Goal: Ask a question: Seek information or help from site administrators or community

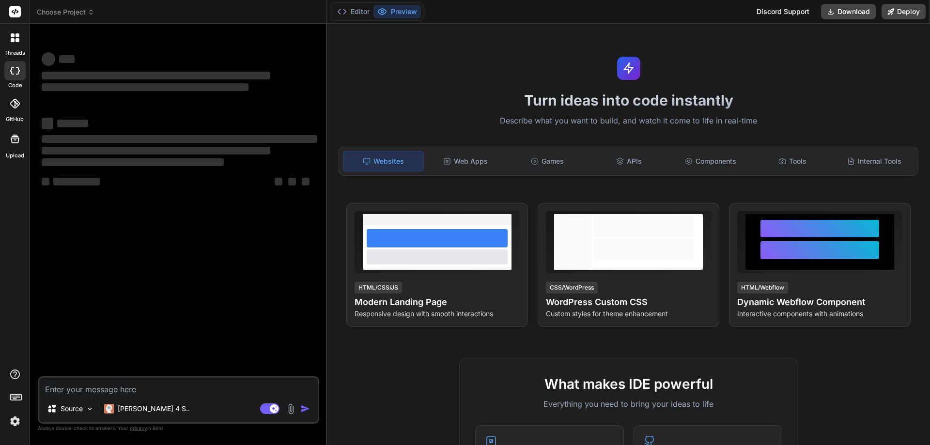
type textarea "x"
click at [392, 161] on div "Websites" at bounding box center [383, 161] width 81 height 20
click at [68, 392] on textarea at bounding box center [178, 386] width 279 height 17
type textarea "h"
type textarea "x"
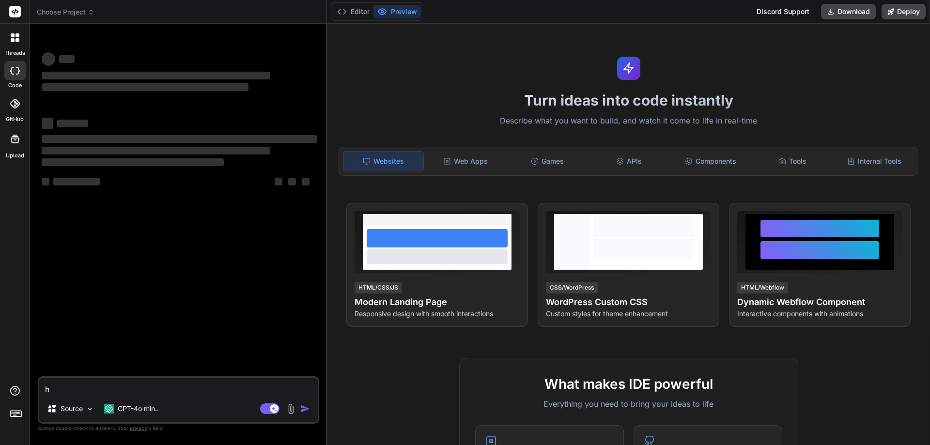
type textarea "hi"
type textarea "x"
type textarea "hi"
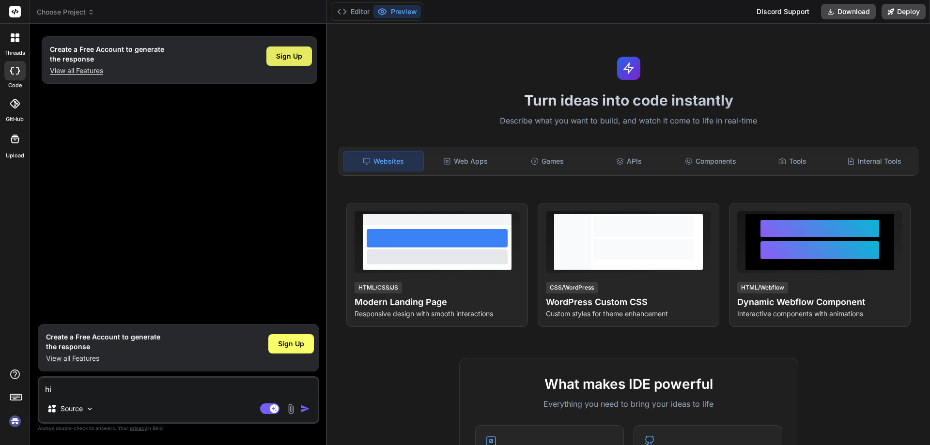
click at [293, 163] on div "Create a Free Account to generate the response View all Features Sign Up" at bounding box center [180, 175] width 280 height 288
click at [289, 348] on span "Sign Up" at bounding box center [291, 344] width 26 height 10
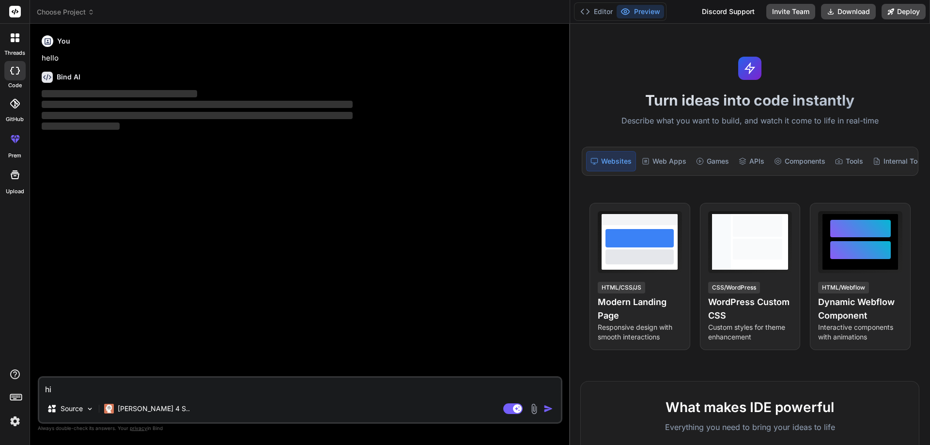
drag, startPoint x: 326, startPoint y: 140, endPoint x: 783, endPoint y: 144, distance: 457.4
click at [783, 144] on div "Choose Project Created with Pixso. Bind AI Web Search Created with Pixso. Code …" at bounding box center [480, 222] width 900 height 445
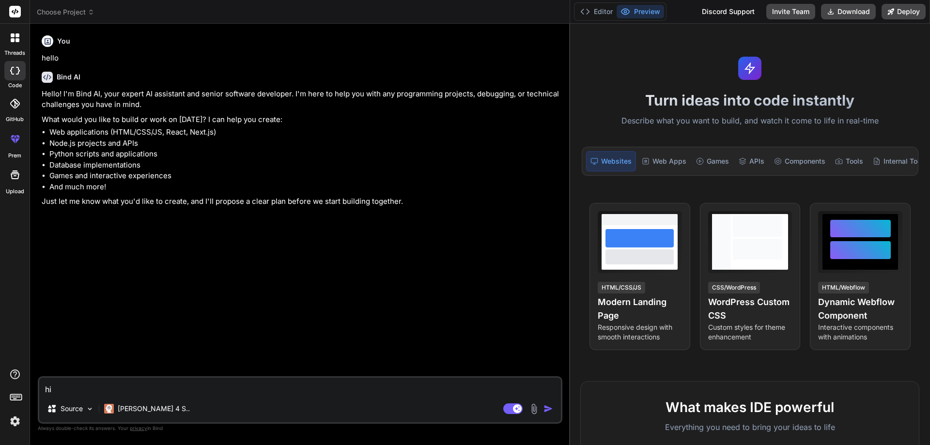
click at [549, 408] on img "button" at bounding box center [549, 409] width 10 height 10
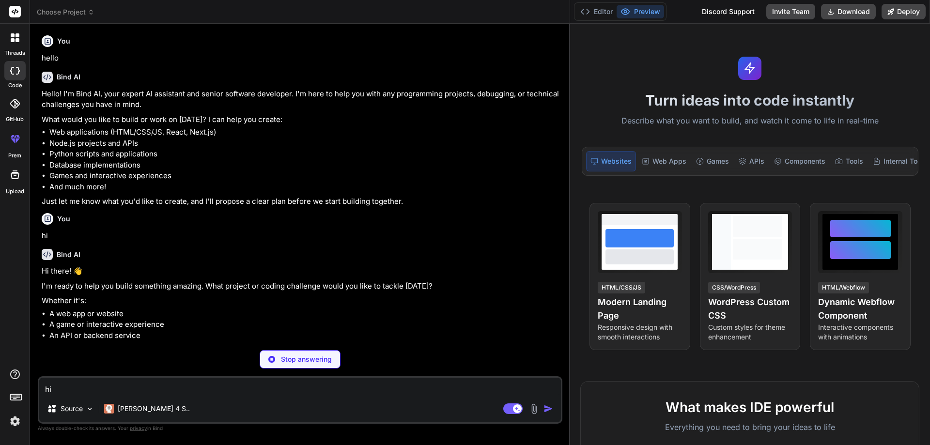
click at [131, 390] on textarea "hi" at bounding box center [300, 386] width 522 height 17
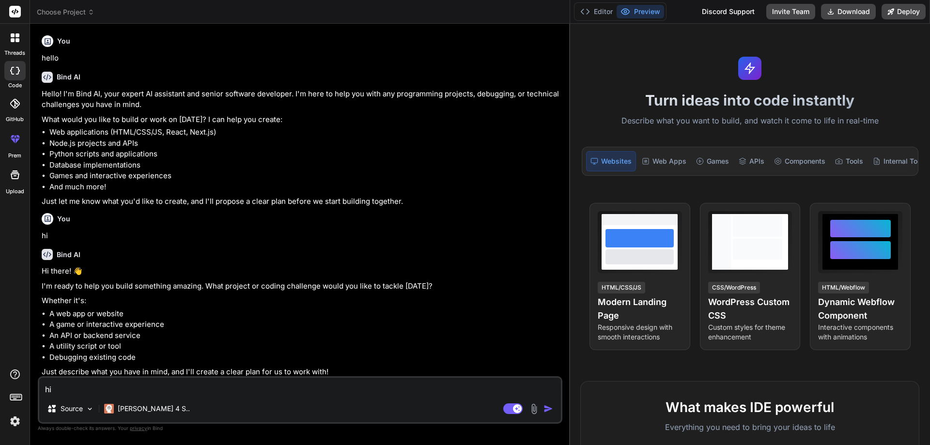
type textarea "x"
type textarea "i"
type textarea "x"
type textarea "in"
type textarea "x"
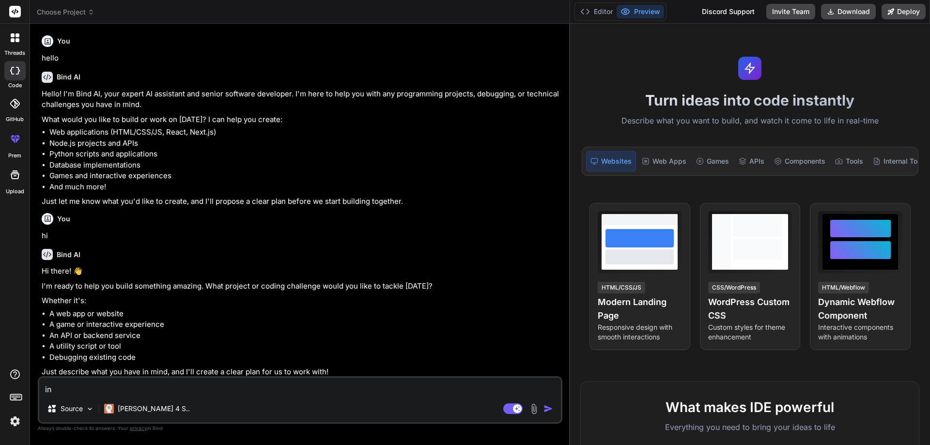
type textarea "in"
type textarea "x"
type textarea "in m"
type textarea "x"
type textarea "in my"
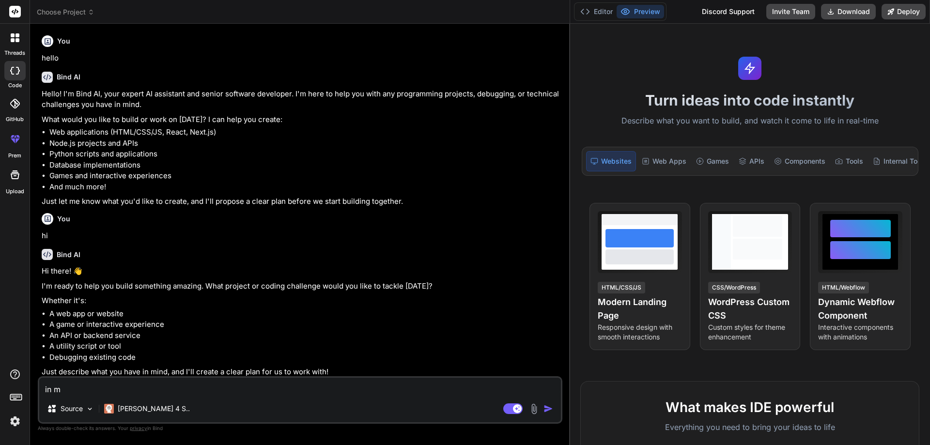
type textarea "x"
type textarea "in my"
type textarea "x"
type textarea "in my d"
type textarea "x"
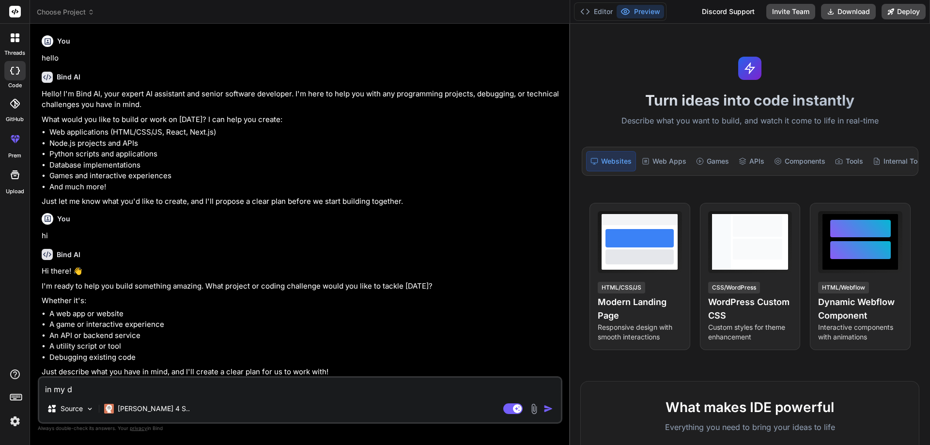
type textarea "in my de"
type textarea "x"
type textarea "in my des"
type textarea "x"
type textarea "in my desk"
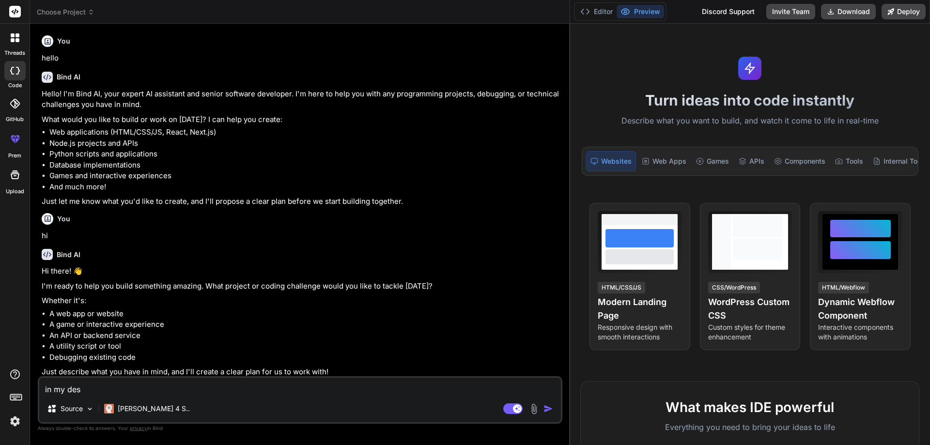
type textarea "x"
type textarea "in my deskt"
type textarea "x"
type textarea "in my deskto"
type textarea "x"
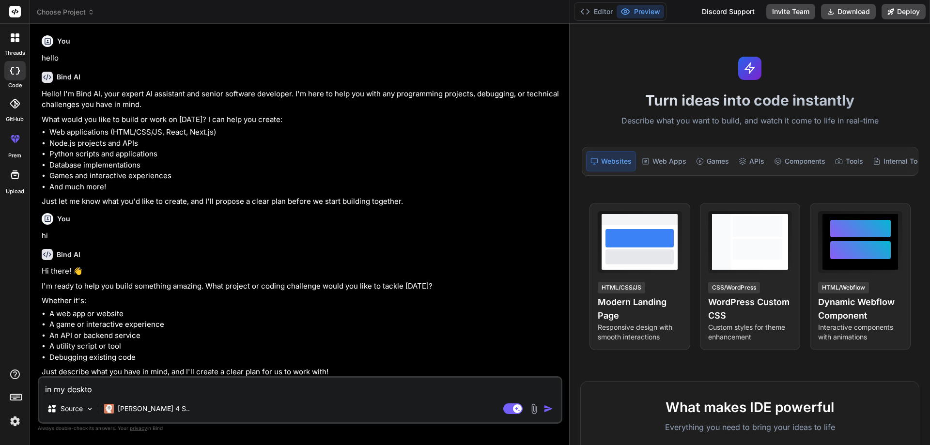
type textarea "in my desktop"
type textarea "x"
type textarea "in my desktop"
type textarea "x"
type textarea "in my desktop m"
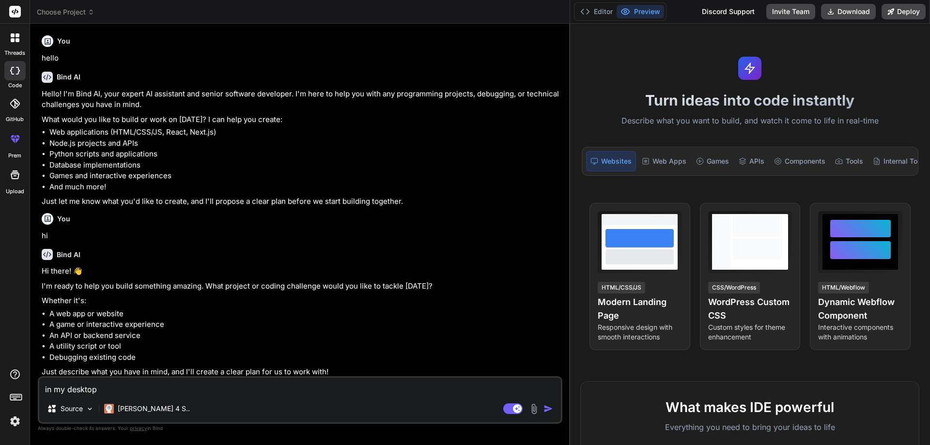
type textarea "x"
type textarea "in my desktop ma"
type textarea "x"
type textarea "in my desktop mac"
type textarea "x"
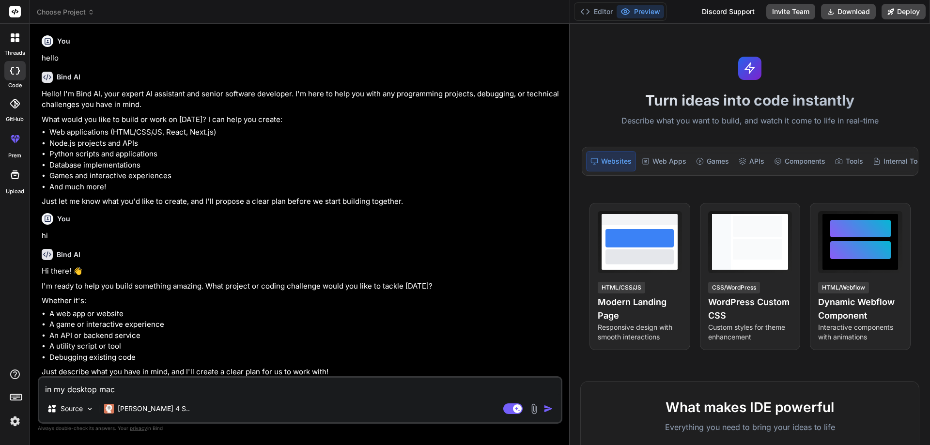
type textarea "in my desktop mach"
type textarea "x"
type textarea "in my desktop machi"
type textarea "x"
type textarea "in my desktop machin"
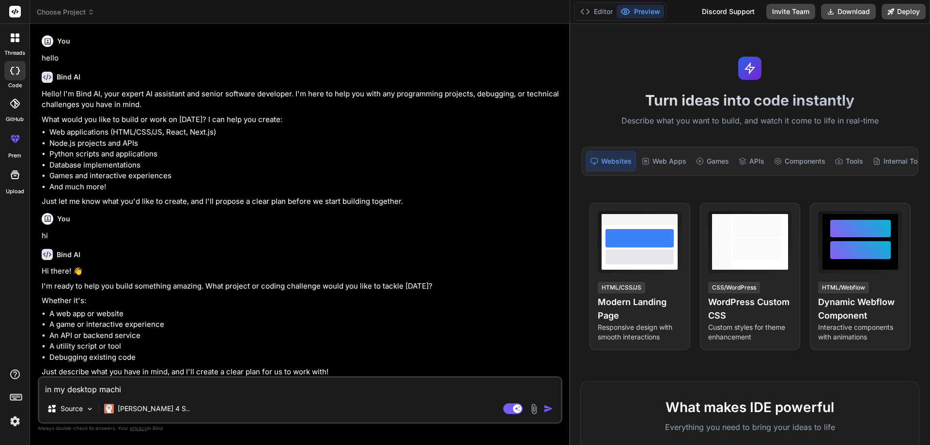
type textarea "x"
type textarea "in my desktop machine"
type textarea "x"
type textarea "in my desktop machine"
type textarea "x"
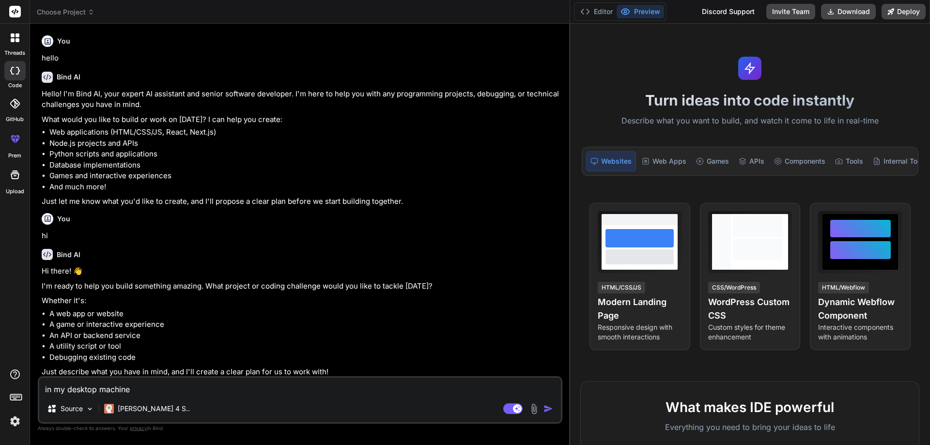
type textarea "in my desktop machine w"
type textarea "x"
type textarea "in my desktop machine wh"
type textarea "x"
type textarea "in my desktop machine whe"
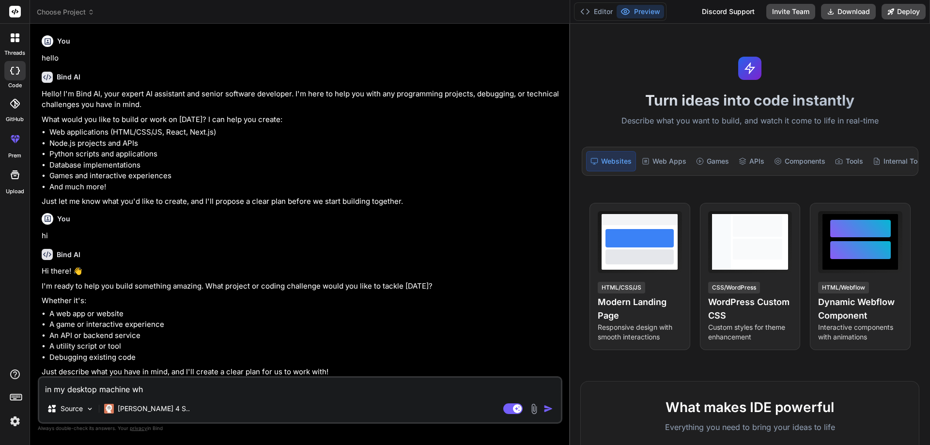
type textarea "x"
type textarea "in my desktop machine when"
type textarea "x"
type textarea "in my desktop machine when"
type textarea "x"
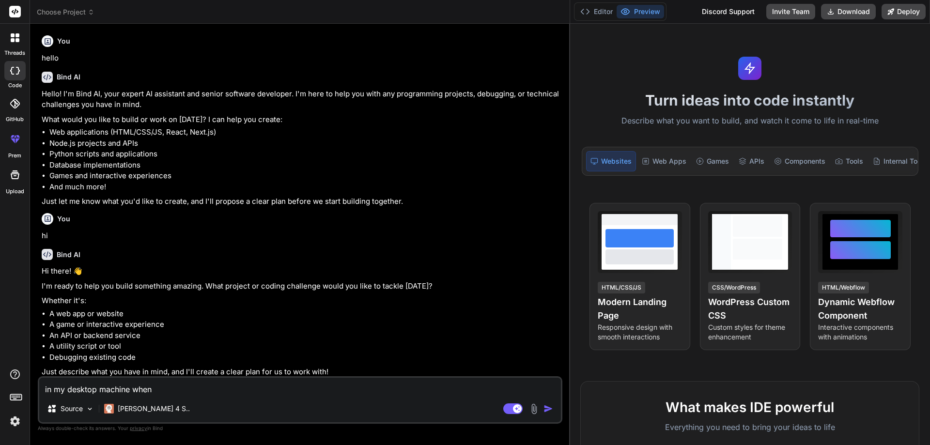
type textarea "in my desktop machine when i"
type textarea "x"
type textarea "in my desktop machine when i"
type textarea "x"
type textarea "in my desktop machine when i e"
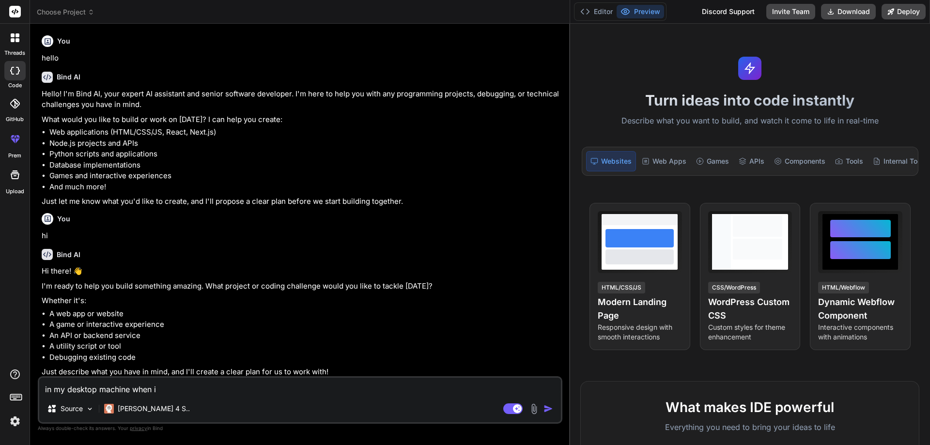
type textarea "x"
type textarea "in my desktop machine when i en"
type textarea "x"
type textarea "in my desktop machine when i ent"
type textarea "x"
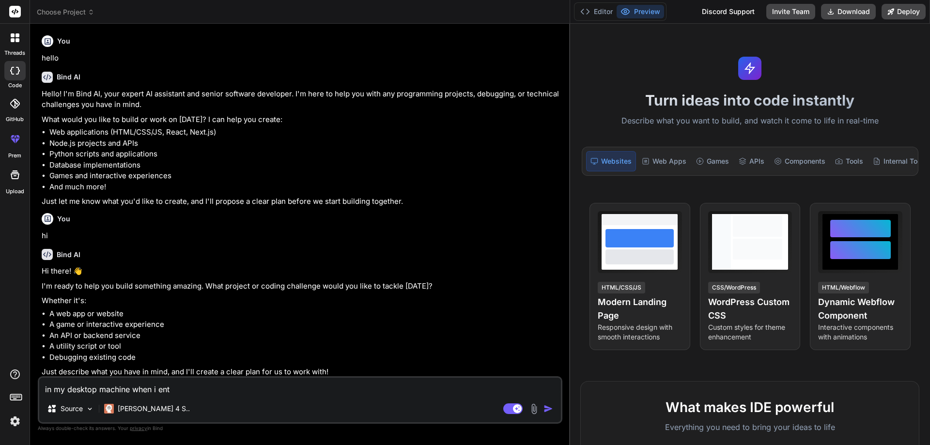
type textarea "in my desktop machine when i ente"
type textarea "x"
type textarea "in my desktop machine when i enter"
type textarea "x"
type textarea "in my desktop machine when i enter"
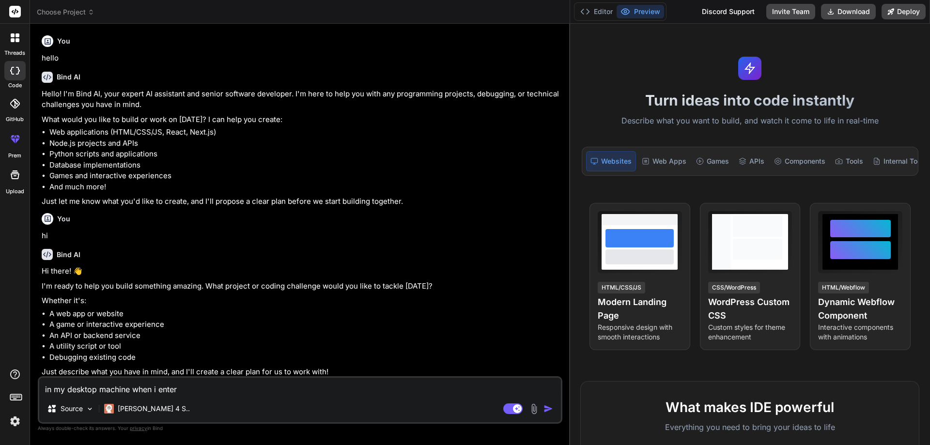
type textarea "x"
type textarea "in my desktop machine when i enter t"
type textarea "x"
type textarea "in my desktop machine when i enter th"
type textarea "x"
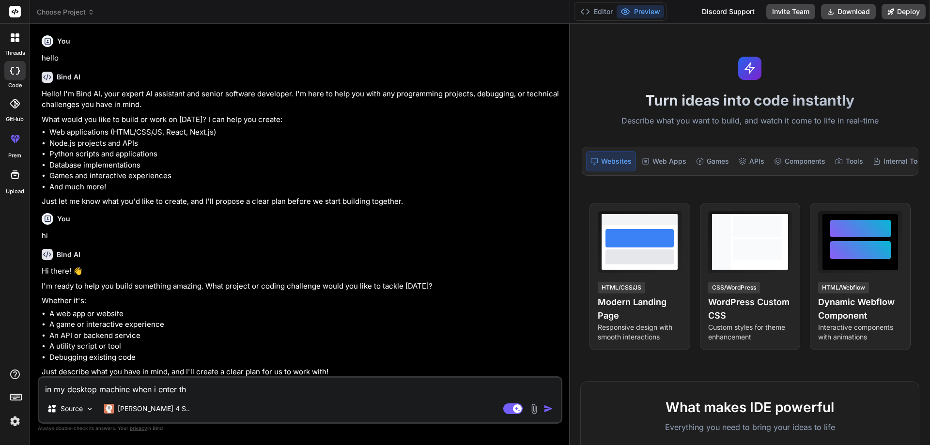
type textarea "in my desktop machine when i enter the"
type textarea "x"
type textarea "in my desktop machine when i enter the"
type textarea "x"
type textarea "in my desktop machine when i enter the p"
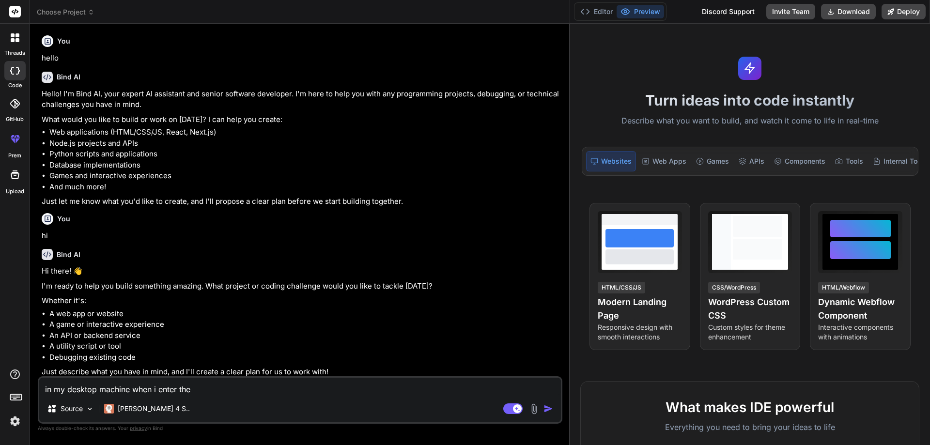
type textarea "x"
type textarea "in my desktop machine when i enter the pa"
type textarea "x"
type textarea "in my desktop machine when i enter the pas"
type textarea "x"
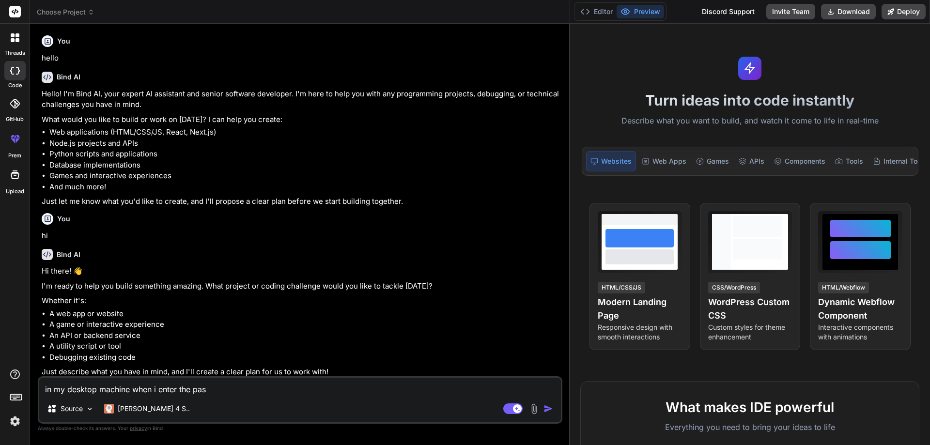
type textarea "in my desktop machine when i enter the pass"
type textarea "x"
type textarea "in my desktop machine when i enter the passw"
type textarea "x"
type textarea "in my desktop machine when i enter the passwo"
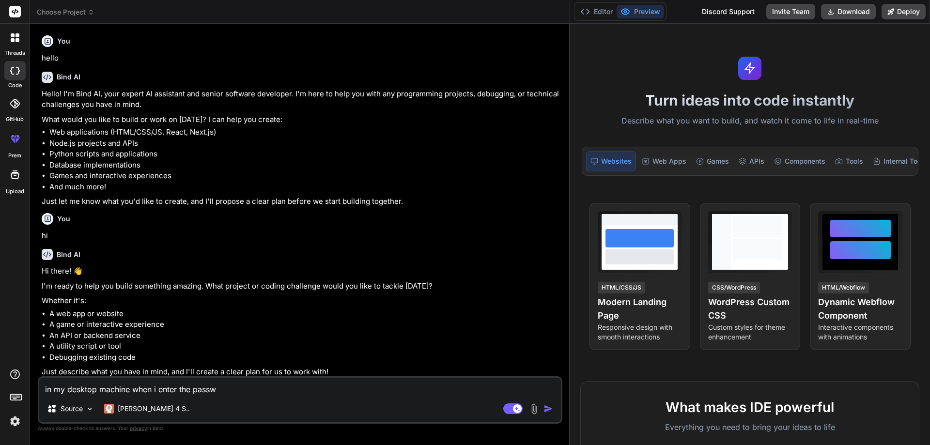
type textarea "x"
type textarea "in my desktop machine when i enter the passwor"
type textarea "x"
type textarea "in my desktop machine when i enter the password"
type textarea "x"
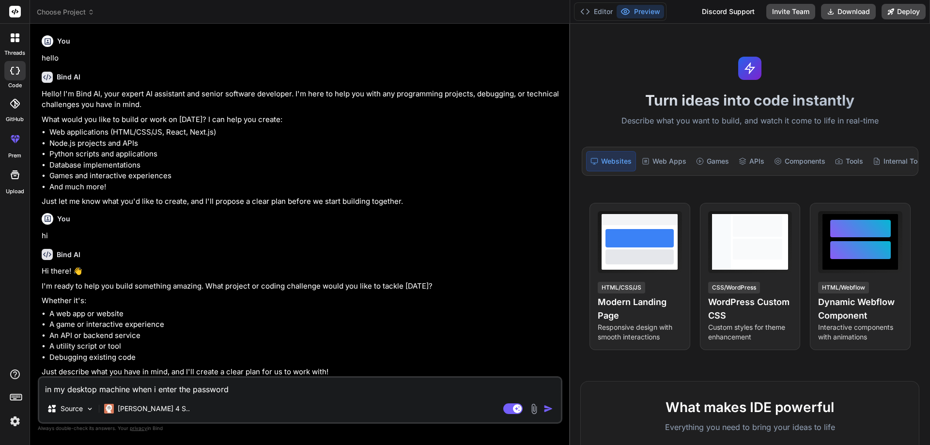
type textarea "in my desktop machine when i enter the password"
type textarea "x"
type textarea "in my desktop machine when i enter the password o"
type textarea "x"
type textarea "in my desktop machine when i enter the password on"
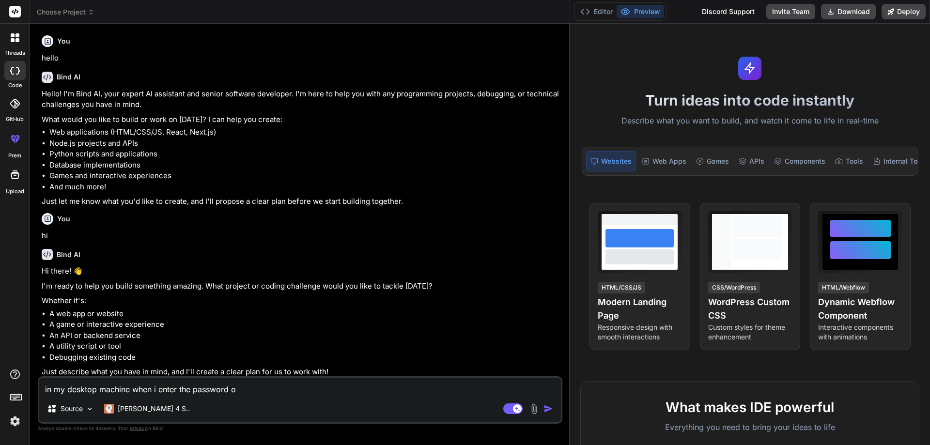
type textarea "x"
type textarea "in my desktop machine when i enter the password on"
type textarea "x"
type textarea "in my desktop machine when i enter the password on s"
type textarea "x"
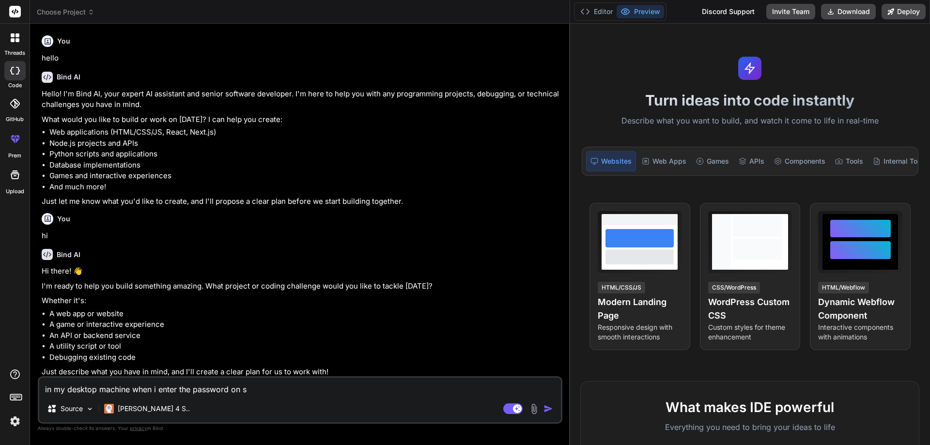
type textarea "in my desktop machine when i enter the password on"
type textarea "x"
type textarea "in my desktop machine when i enter the password on h"
type textarea "x"
type textarea "in my desktop machine when i enter the password on ho"
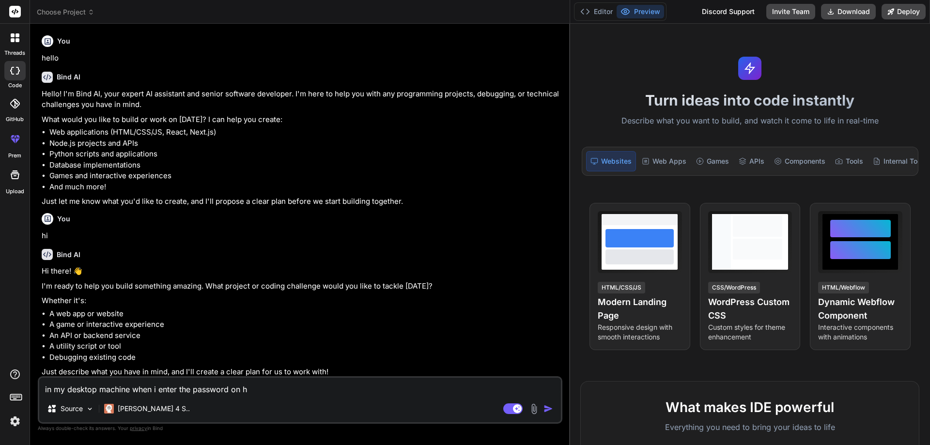
type textarea "x"
type textarea "in my desktop machine when i enter the password on hom"
type textarea "x"
type textarea "in my desktop machine when i enter the password on home"
type textarea "x"
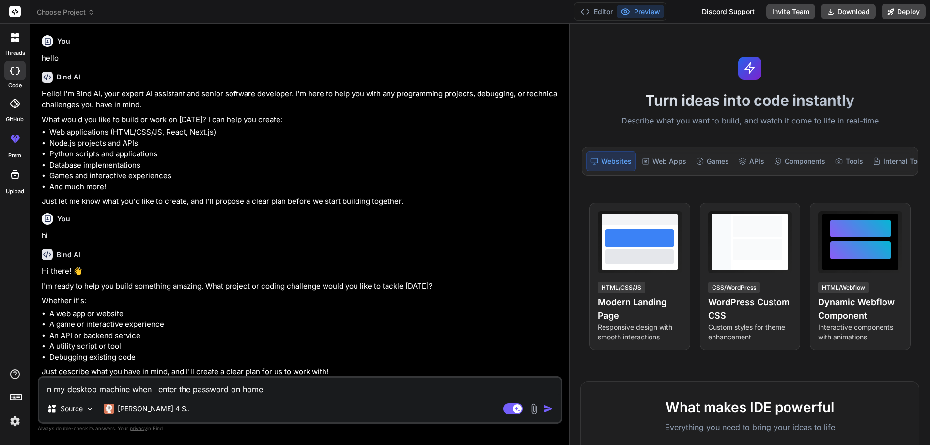
type textarea "in my desktop machine when i enter the password on home"
type textarea "x"
type textarea "in my desktop machine when i enter the password on home s"
type textarea "x"
type textarea "in my desktop machine when i enter the password on home sc"
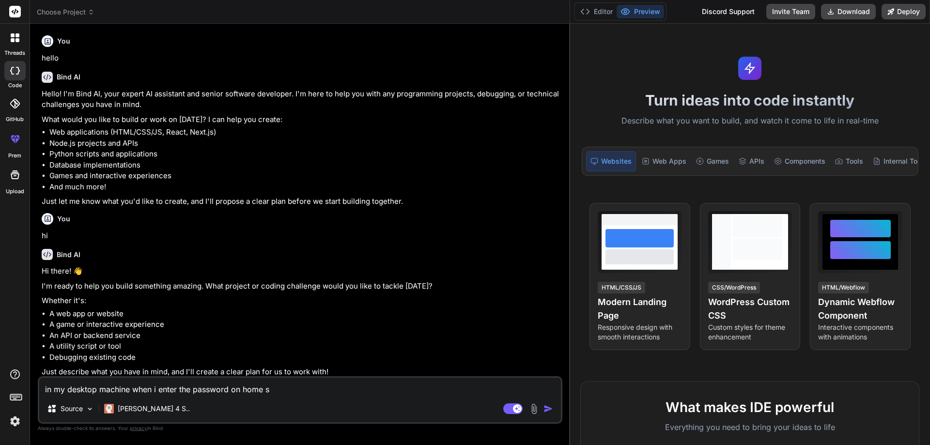
type textarea "x"
type textarea "in my desktop machine when i enter the password on home scr"
type textarea "x"
type textarea "in my desktop machine when i enter the password on home scre"
type textarea "x"
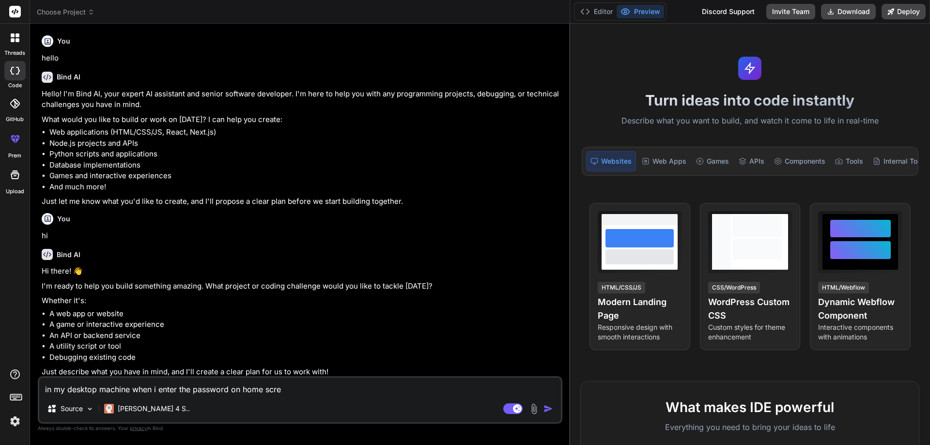
type textarea "in my desktop machine when i enter the password on home scree"
type textarea "x"
type textarea "in my desktop machine when i enter the password on home screen"
type textarea "x"
type textarea "in my desktop machine when i enter the password on home screen"
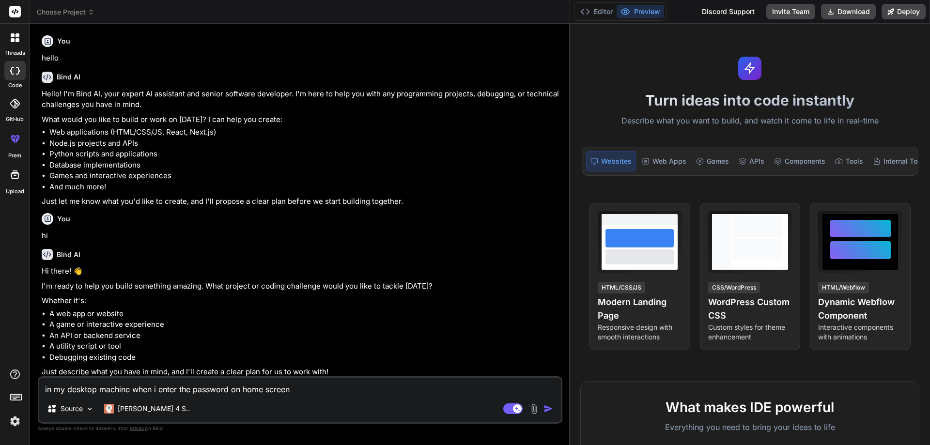
type textarea "x"
type textarea "in my desktop machine when i enter the password on home screen i"
type textarea "x"
type textarea "in my desktop machine when i enter the password on home screen it"
type textarea "x"
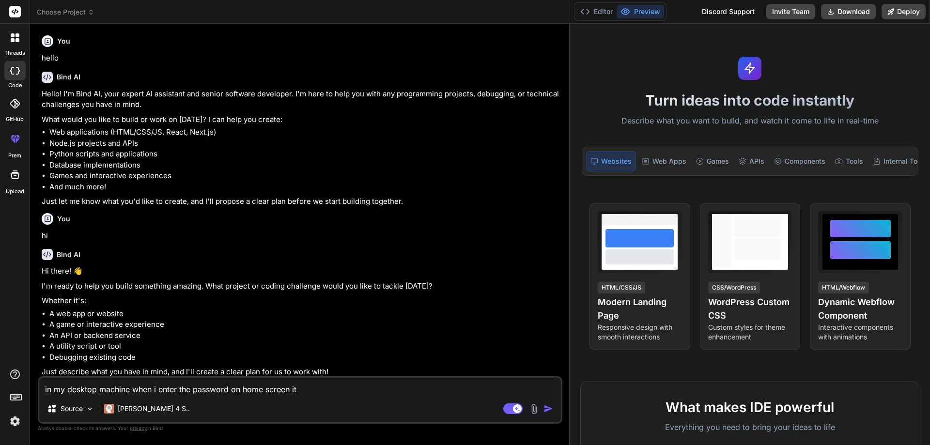
type textarea "in my desktop machine when i enter the password on home screen it"
type textarea "x"
type textarea "in my desktop machine when i enter the password on home screen it w"
type textarea "x"
type textarea "in my desktop machine when i enter the password on home screen it wi"
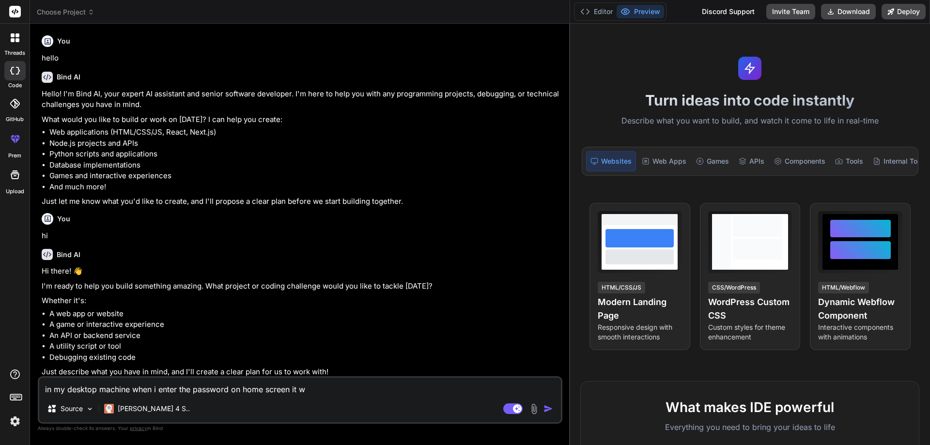
type textarea "x"
type textarea "in my desktop machine when i enter the password on home screen it wil"
type textarea "x"
type textarea "in my desktop machine when i enter the password on home screen it will"
type textarea "x"
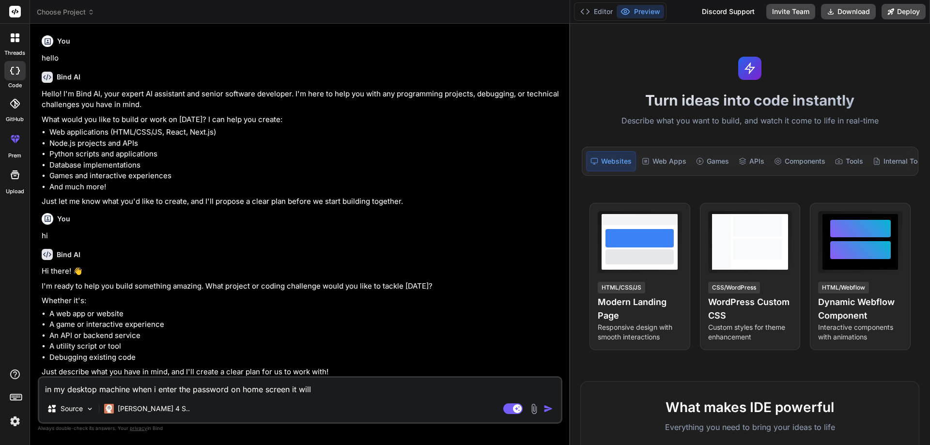
type textarea "in my desktop machine when i enter the password on home screen it will"
type textarea "x"
type textarea "in my desktop machine when i enter the password on home screen it will n"
type textarea "x"
type textarea "in my desktop machine when i enter the password on home screen it will no"
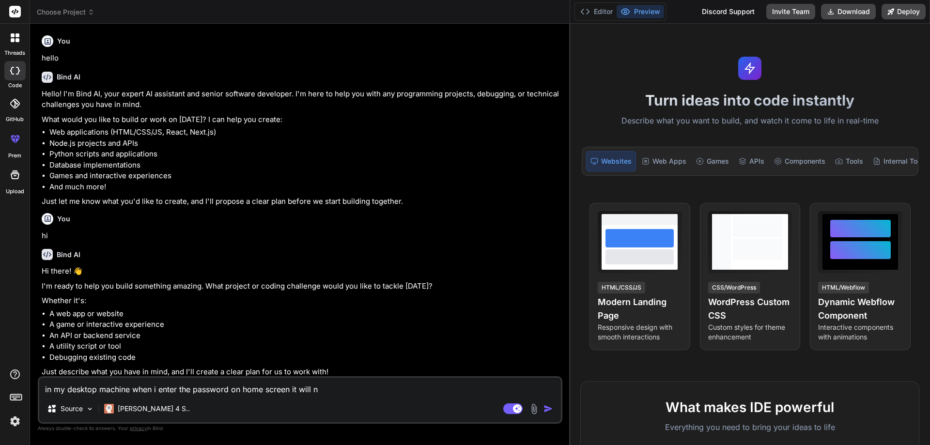
type textarea "x"
type textarea "in my desktop machine when i enter the password on home screen it will not"
type textarea "x"
type textarea "in my desktop machine when i enter the password on home screen it will not"
type textarea "x"
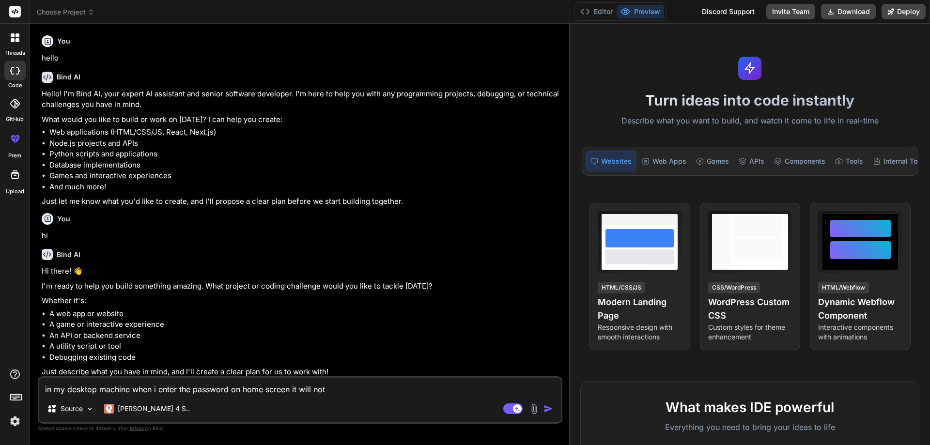
type textarea "in my desktop machine when i enter the password on home screen it will not o"
type textarea "x"
type textarea "in my desktop machine when i enter the password on home screen it will not op"
type textarea "x"
type textarea "in my desktop machine when i enter the password on home screen it will not ope"
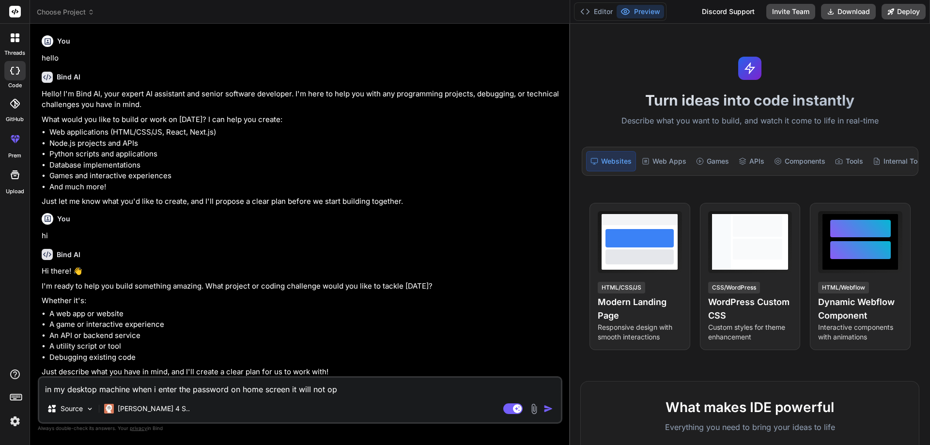
type textarea "x"
type textarea "in my desktop machine when i enter the password on home screen it will not opeo"
type textarea "x"
type textarea "in my desktop machine when i enter the password on home screen it will not ope"
type textarea "x"
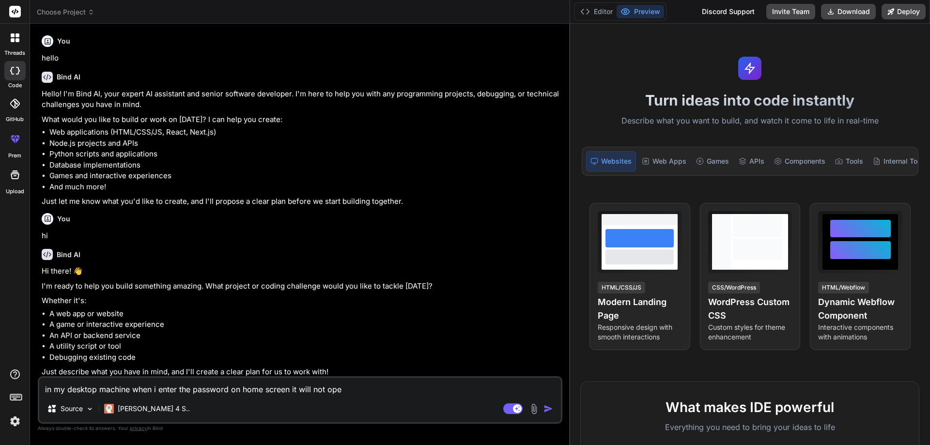
type textarea "in my desktop machine when i enter the password on home screen it will not open"
type textarea "x"
type textarea "in my desktop machine when i enter the password on home screen it will not openi"
type textarea "x"
type textarea "in my desktop machine when i enter the password on home screen it will not open…"
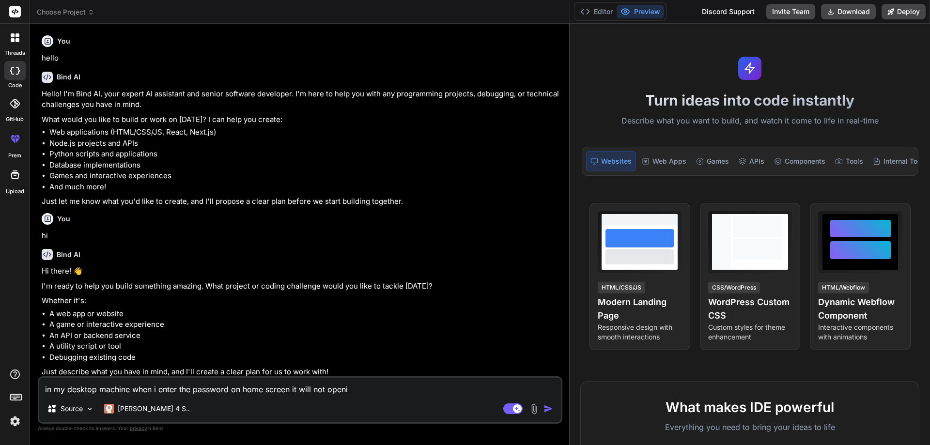
type textarea "x"
type textarea "in my desktop machine when i enter the password on home screen it will not open…"
type textarea "x"
type textarea "in my desktop machine when i enter the password on home screen it will not open…"
type textarea "x"
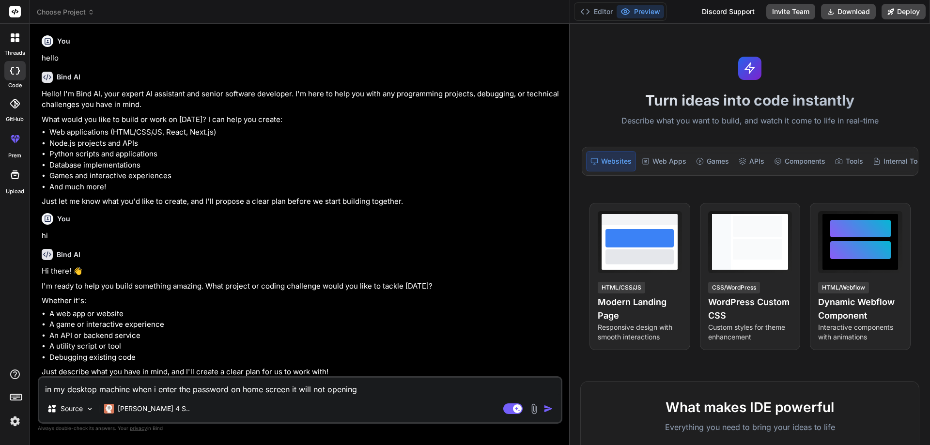
type textarea "in my desktop machine when i enter the password on home screen it will not open…"
type textarea "x"
type textarea "in my desktop machine when i enter the password on home screen it will not open…"
type textarea "x"
type textarea "in my desktop machine when i enter the password on home screen it will not open…"
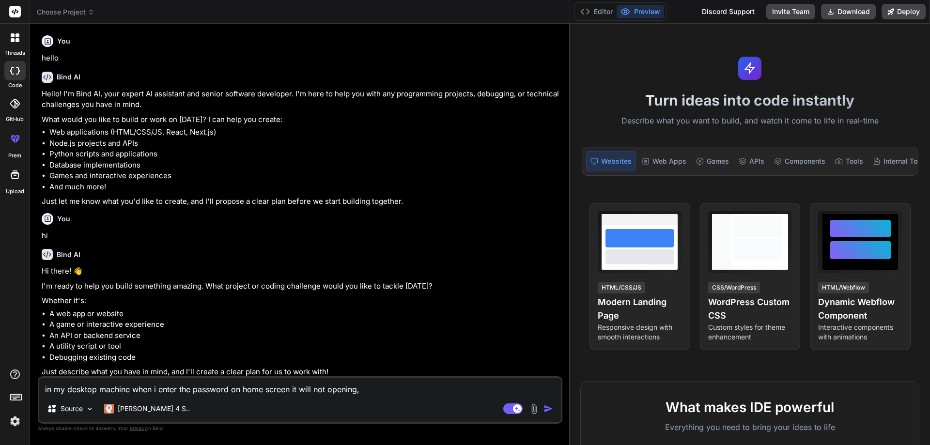
type textarea "x"
type textarea "in my desktop machine when i enter the password on home screen it will not open…"
type textarea "x"
type textarea "in my desktop machine when i enter the password on home screen it will not open…"
type textarea "x"
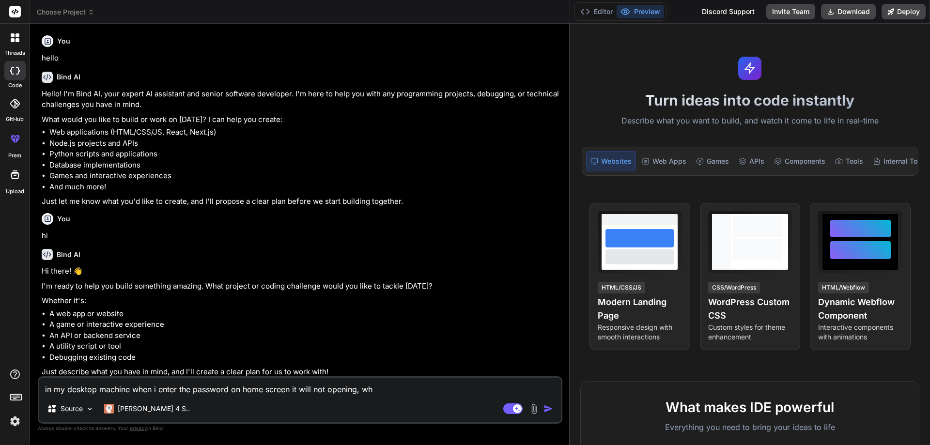
type textarea "in my desktop machine when i enter the password on home screen it will not open…"
type textarea "x"
type textarea "in my desktop machine when i enter the password on home screen it will not open…"
type textarea "x"
type textarea "in my desktop machine when i enter the password on home screen it will not open…"
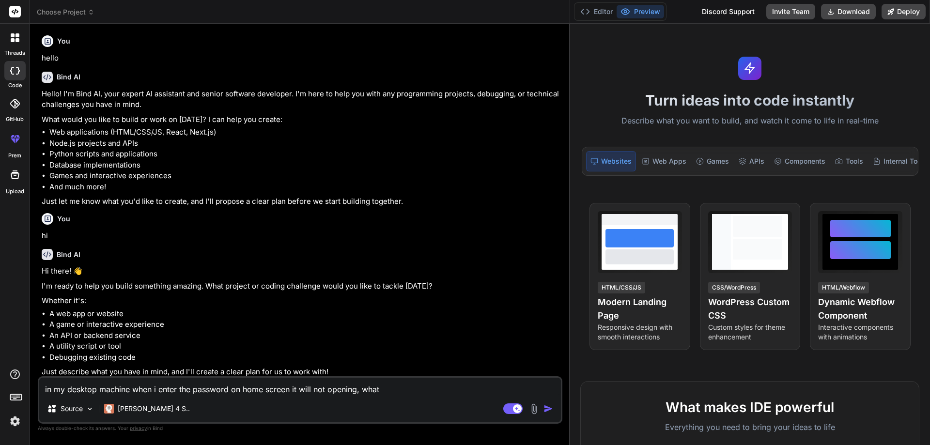
type textarea "x"
type textarea "in my desktop machine when i enter the password on home screen it will not open…"
type textarea "x"
type textarea "in my desktop machine when i enter the password on home screen it will not open…"
type textarea "x"
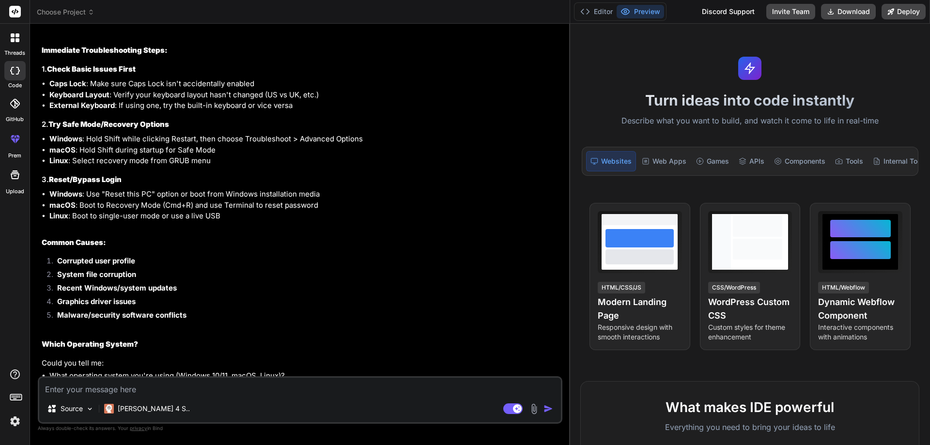
scroll to position [472, 0]
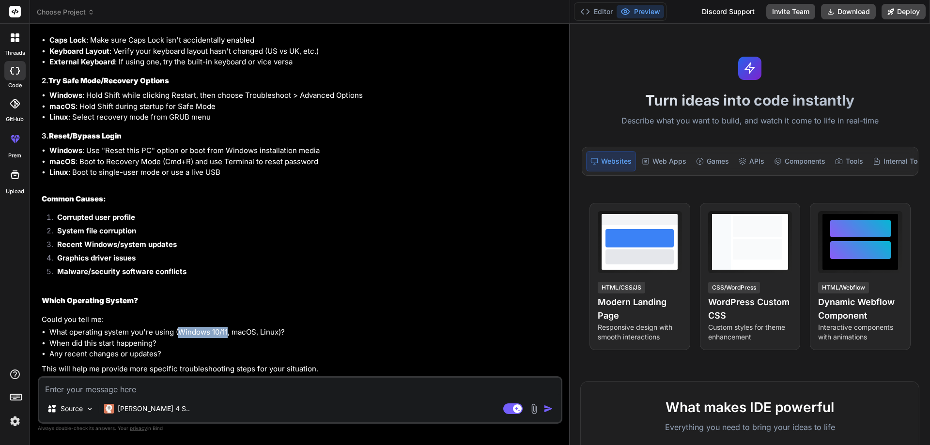
drag, startPoint x: 180, startPoint y: 330, endPoint x: 227, endPoint y: 331, distance: 47.0
click at [227, 331] on li "What operating system you're using (Windows 10/11, macOS, Linux)?" at bounding box center [304, 332] width 511 height 11
copy li "Windows 10/11"
click at [157, 386] on textarea at bounding box center [300, 386] width 522 height 17
paste textarea "Windows 10/11"
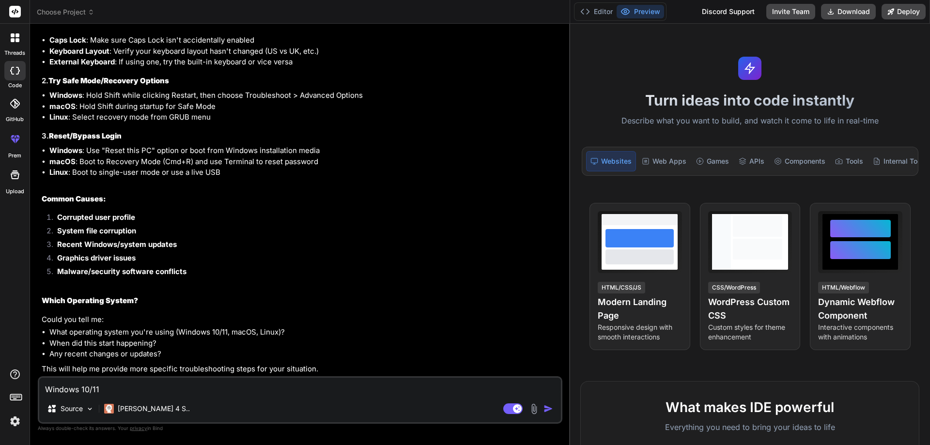
click at [93, 390] on textarea "Windows 10/11" at bounding box center [300, 386] width 522 height 17
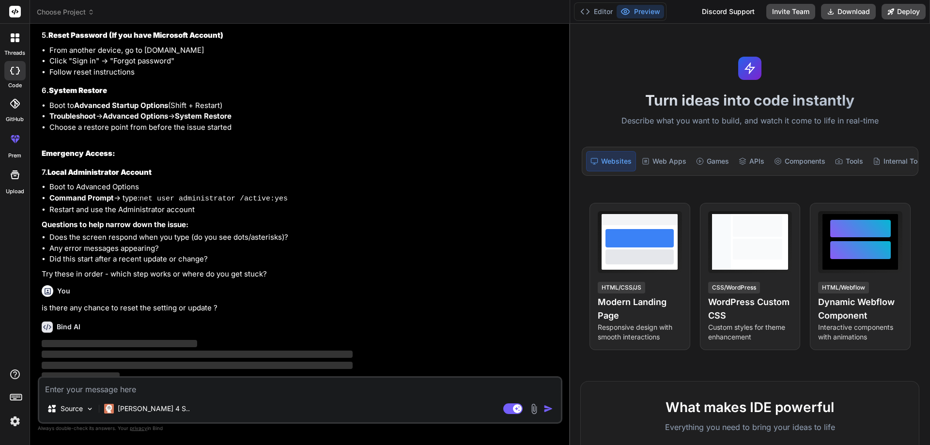
scroll to position [1173, 0]
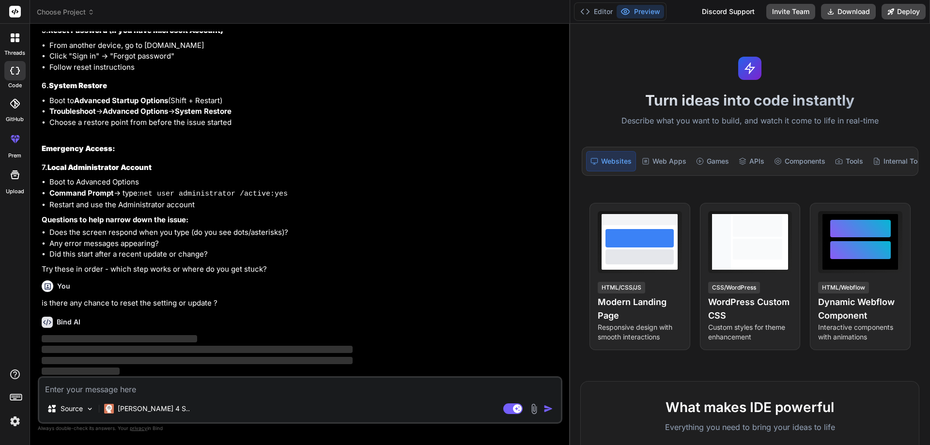
click at [120, 386] on textarea at bounding box center [300, 386] width 522 height 17
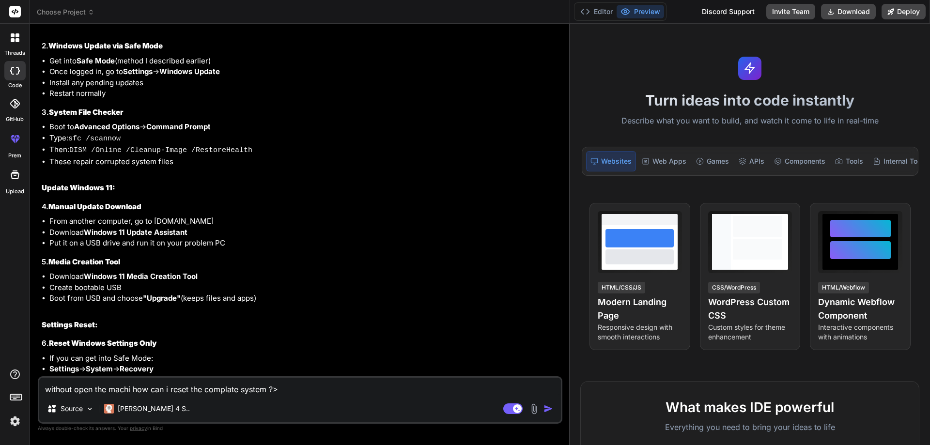
scroll to position [1650, 0]
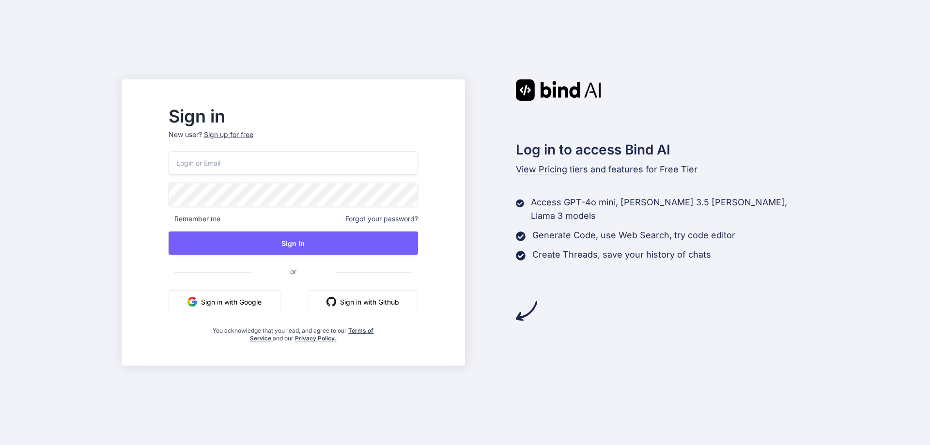
click at [255, 306] on button "Sign in with Google" at bounding box center [225, 301] width 112 height 23
